Goal: Find specific page/section: Find specific page/section

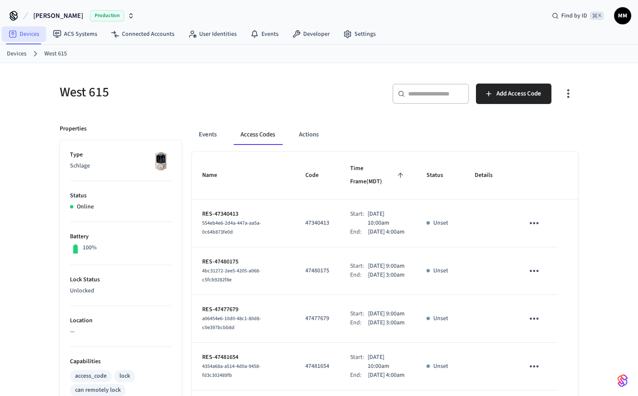
click at [30, 36] on link "Devices" at bounding box center [24, 33] width 44 height 15
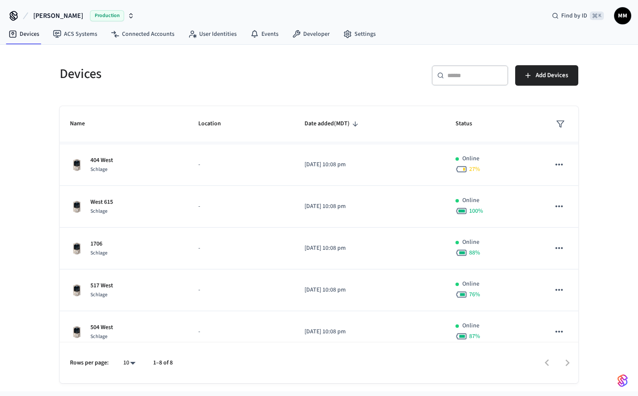
scroll to position [134, 0]
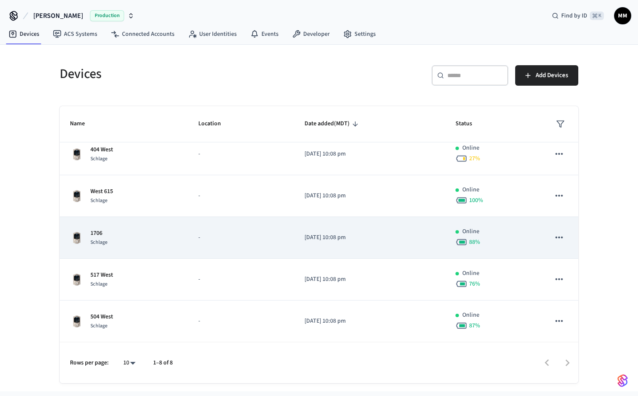
click at [267, 244] on td "-" at bounding box center [241, 238] width 107 height 42
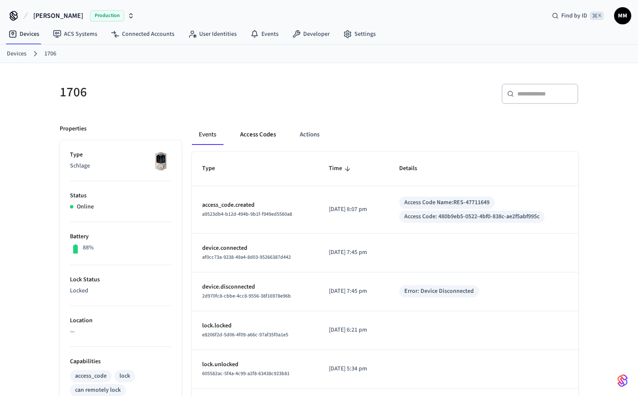
click at [264, 137] on button "Access Codes" at bounding box center [257, 134] width 49 height 20
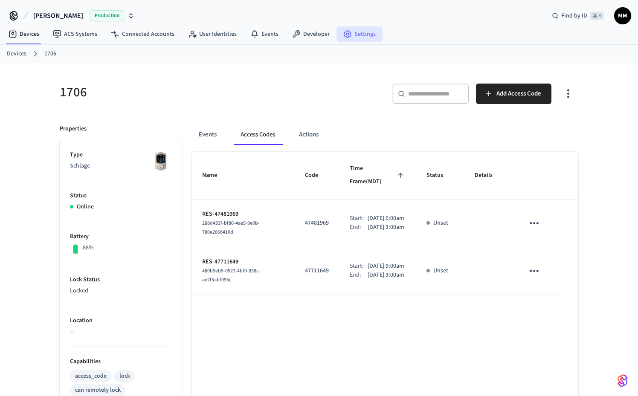
click at [366, 33] on link "Settings" at bounding box center [359, 33] width 46 height 15
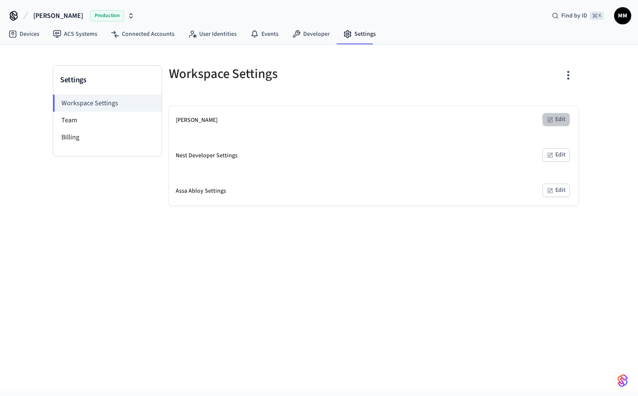
click at [553, 117] on icon "button" at bounding box center [550, 119] width 7 height 7
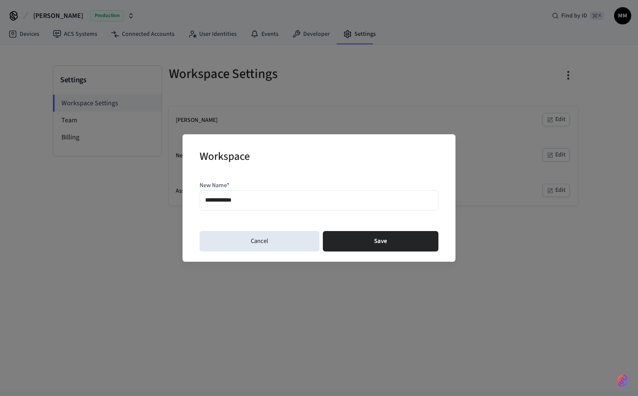
click at [483, 164] on div "**********" at bounding box center [319, 198] width 638 height 396
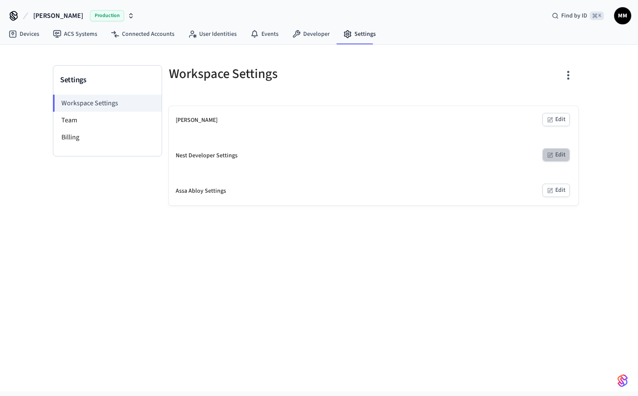
click at [552, 151] on button "Edit" at bounding box center [555, 154] width 27 height 13
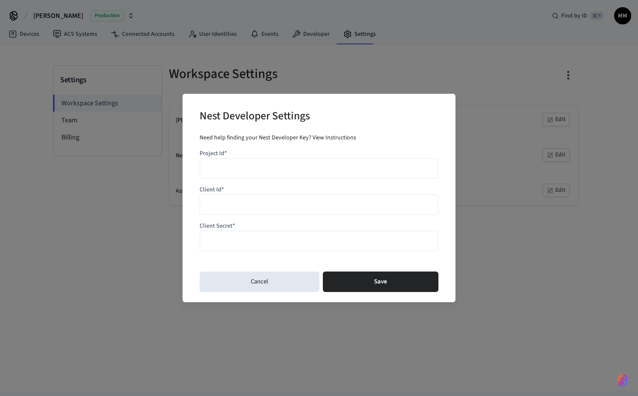
click at [522, 196] on div "Nest Developer Settings Need help finding your Nest Developer Key? View Instruc…" at bounding box center [319, 198] width 638 height 396
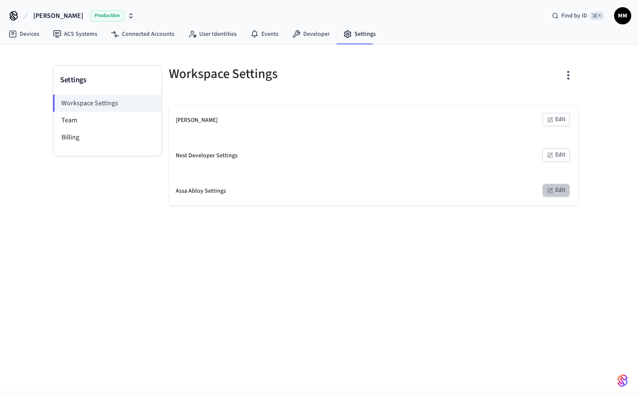
click at [569, 195] on button "Edit" at bounding box center [555, 190] width 27 height 13
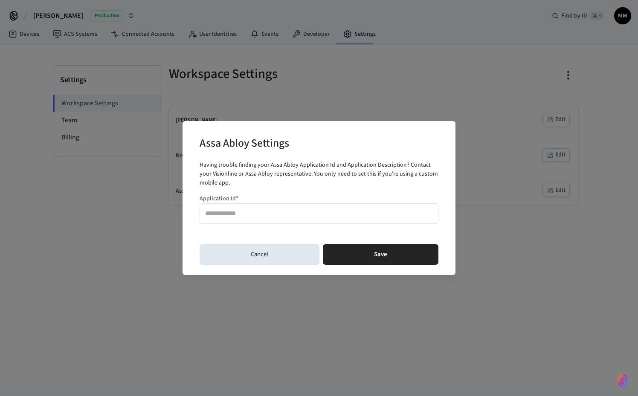
click at [517, 238] on div "Assa Abloy Settings Having trouble finding your Assa Abloy Application Id and A…" at bounding box center [319, 198] width 638 height 396
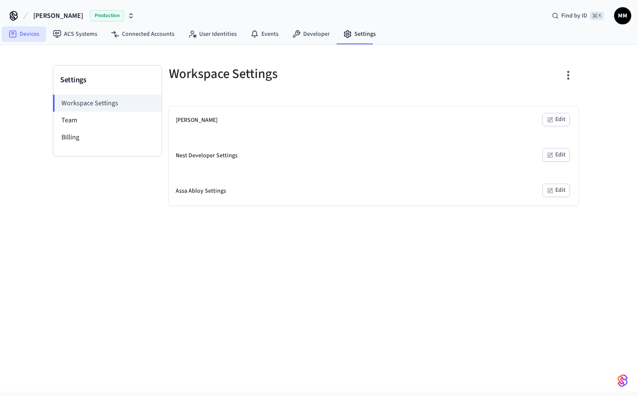
click at [41, 35] on link "Devices" at bounding box center [24, 33] width 44 height 15
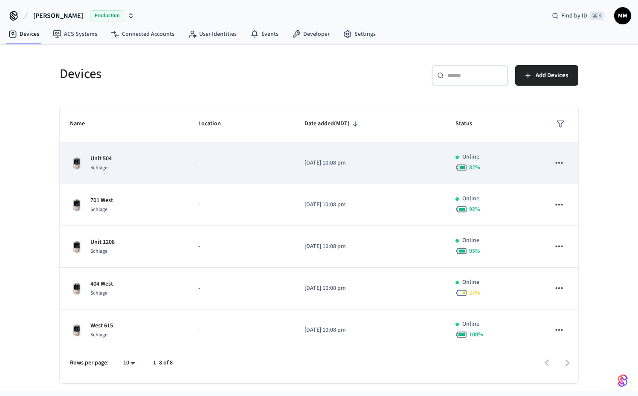
click at [562, 164] on icon "sticky table" at bounding box center [558, 163] width 7 height 2
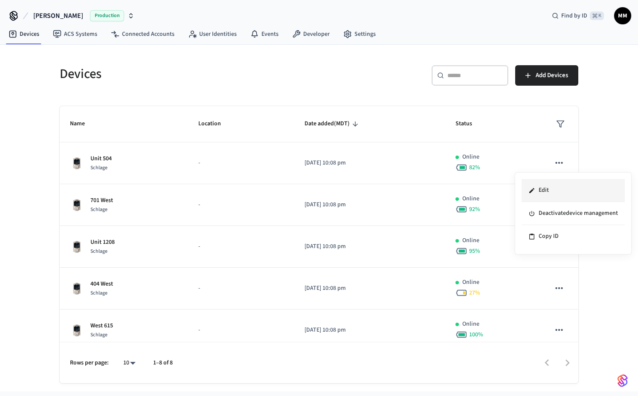
click at [558, 193] on li "Edit" at bounding box center [572, 190] width 103 height 23
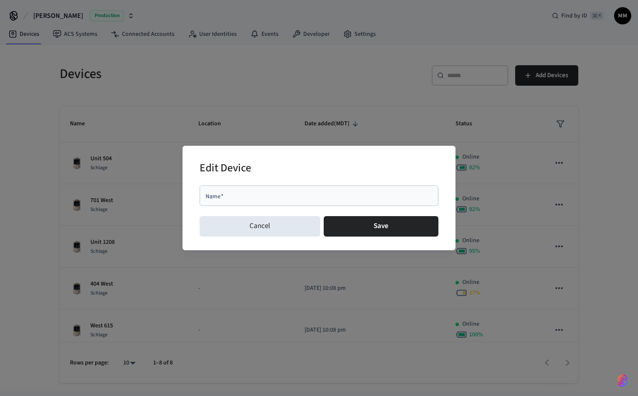
click at [396, 107] on div "Edit Device Name   * Name   * Cancel Save" at bounding box center [319, 198] width 638 height 396
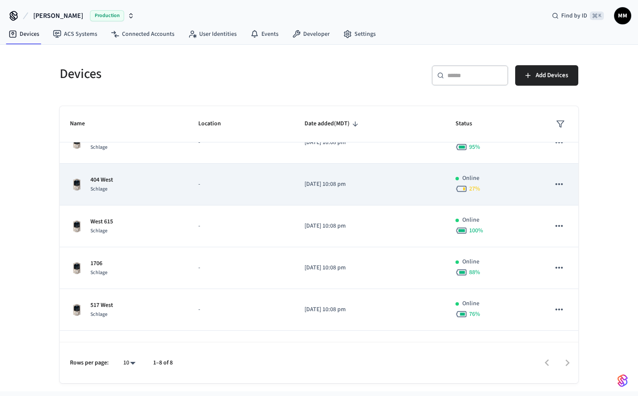
scroll to position [116, 0]
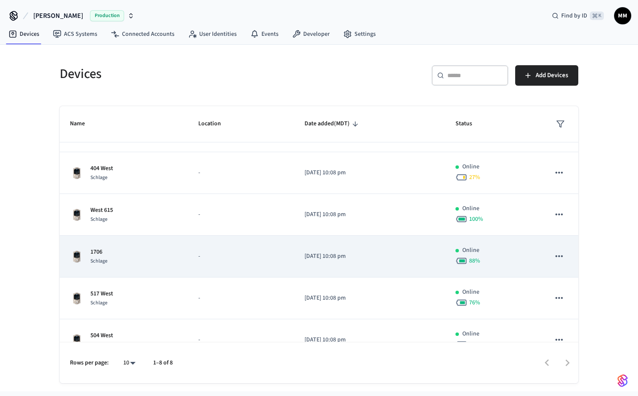
click at [367, 257] on p "[DATE] 10:08 pm" at bounding box center [369, 256] width 130 height 9
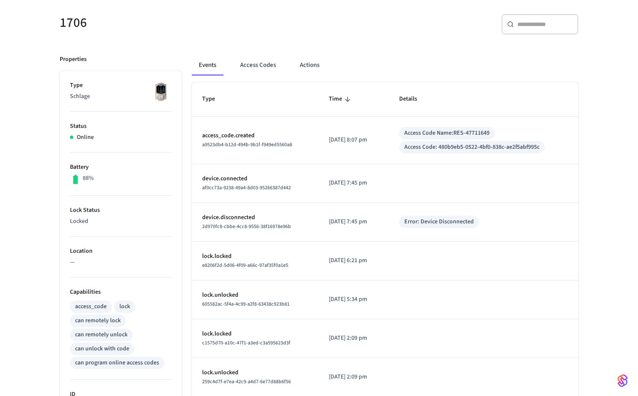
scroll to position [69, 0]
click at [272, 64] on button "Access Codes" at bounding box center [257, 66] width 49 height 20
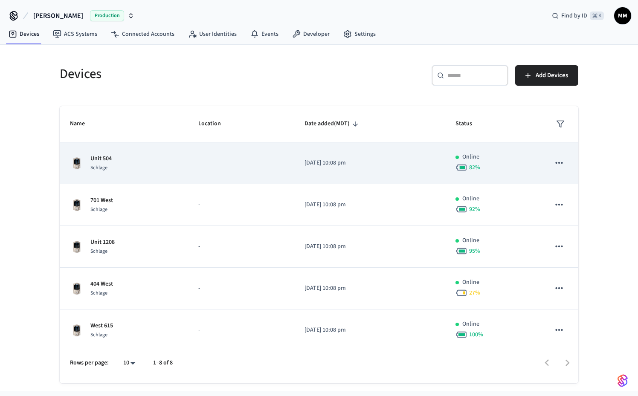
click at [198, 170] on td "-" at bounding box center [241, 163] width 107 height 42
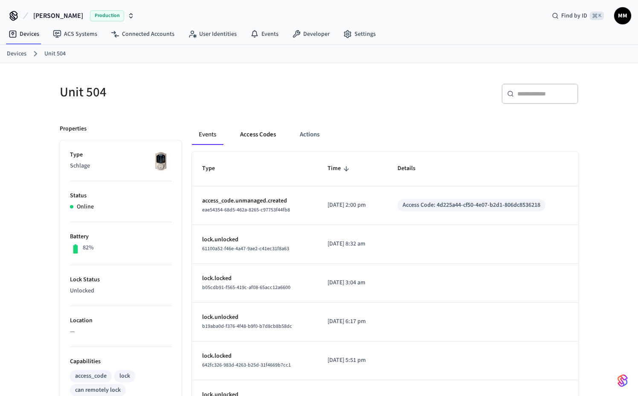
click at [268, 133] on button "Access Codes" at bounding box center [257, 134] width 49 height 20
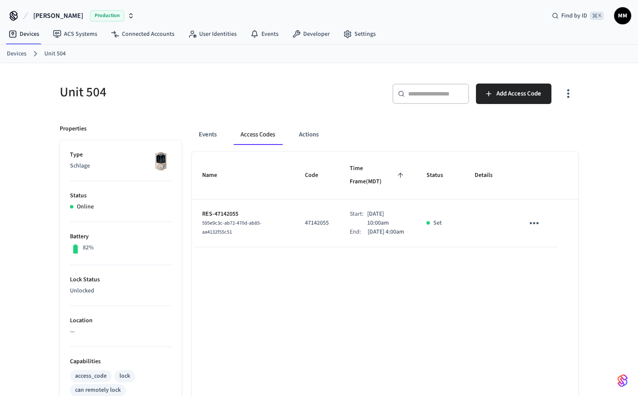
click at [23, 53] on link "Devices" at bounding box center [17, 53] width 20 height 9
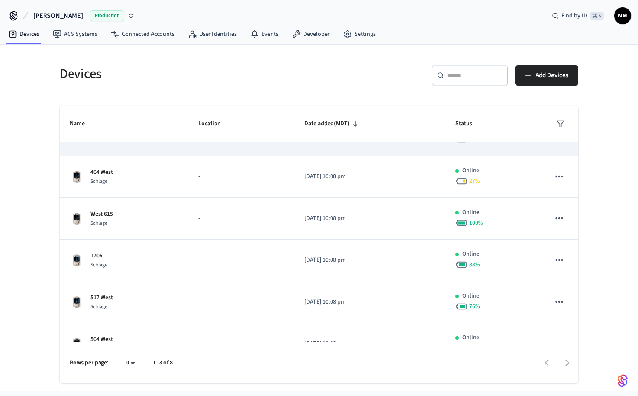
scroll to position [134, 0]
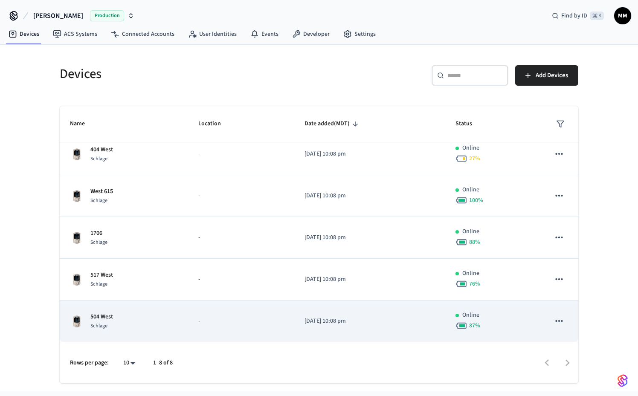
click at [191, 321] on td "-" at bounding box center [241, 322] width 107 height 42
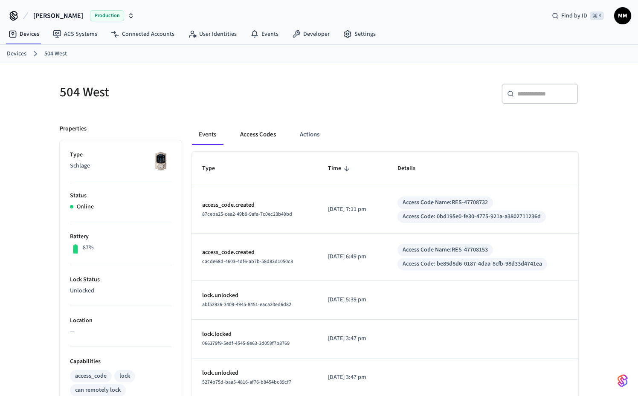
click at [269, 133] on button "Access Codes" at bounding box center [257, 134] width 49 height 20
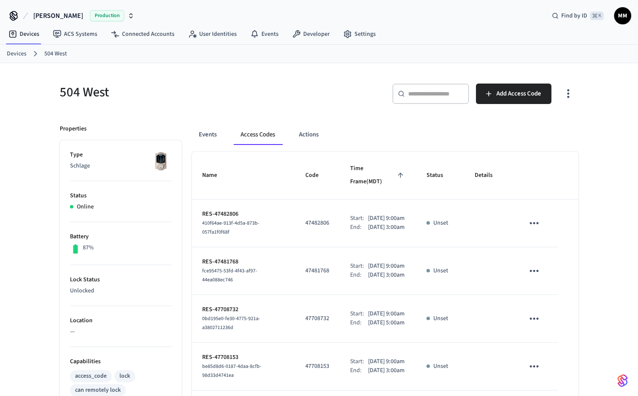
click at [365, 181] on span "Time Frame (MDT)" at bounding box center [377, 175] width 55 height 27
